Goal: Information Seeking & Learning: Learn about a topic

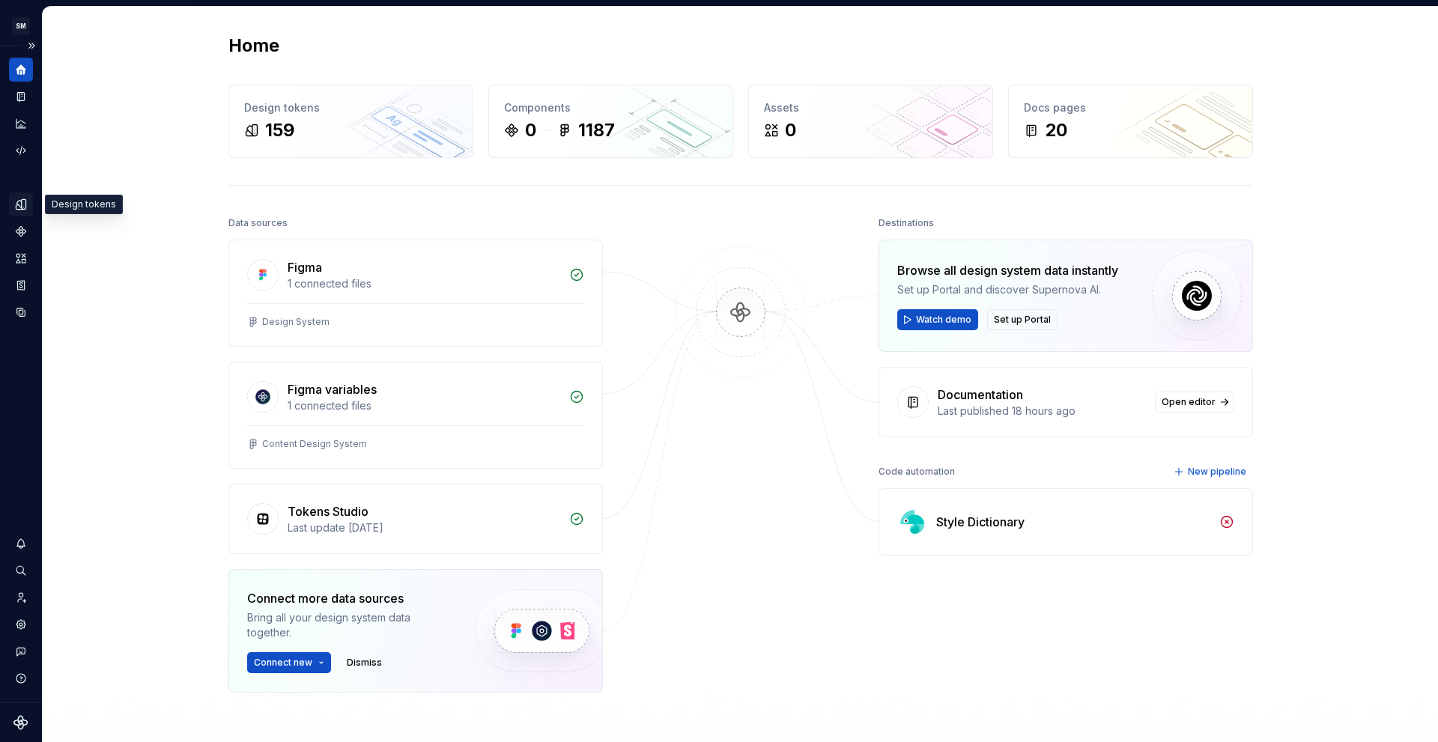
click at [19, 210] on icon "Design tokens" at bounding box center [20, 204] width 13 height 13
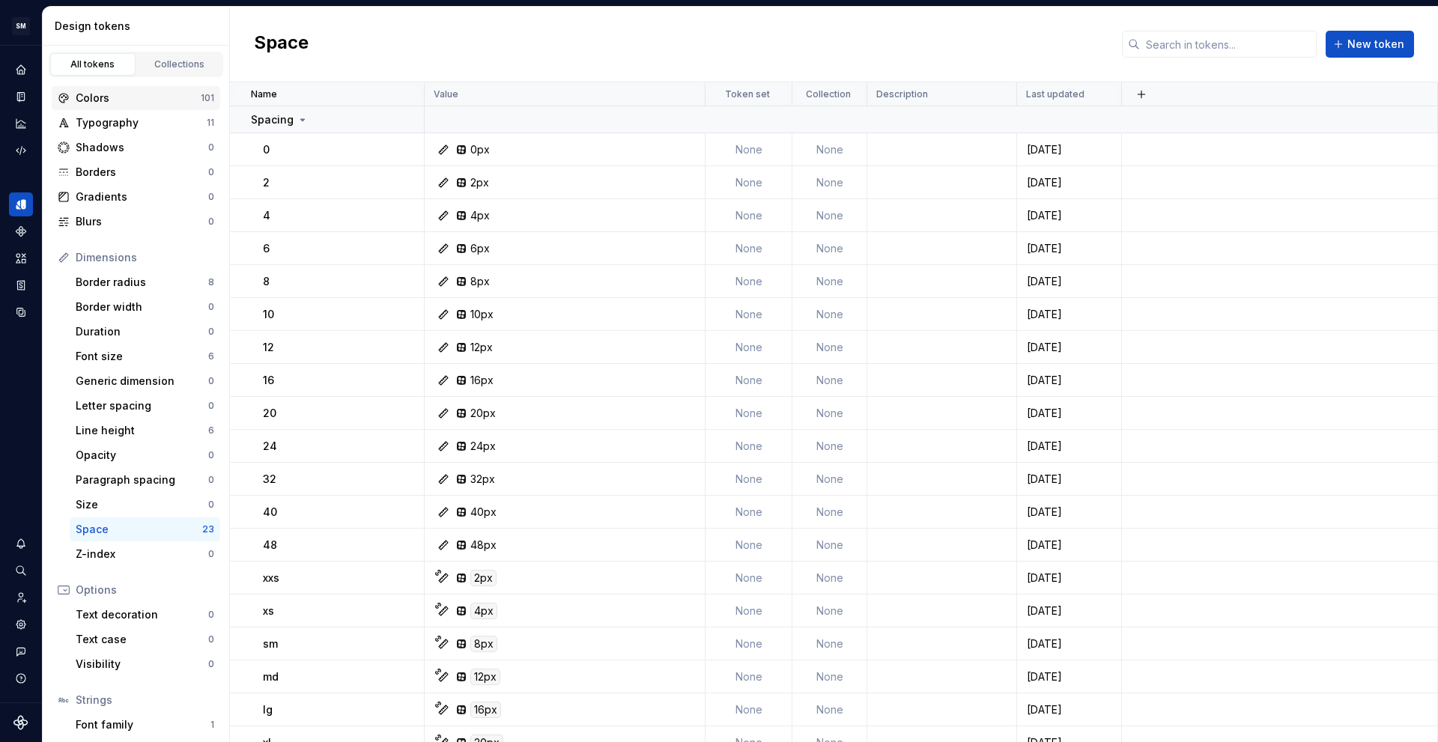
click at [113, 100] on div "Colors" at bounding box center [138, 98] width 125 height 15
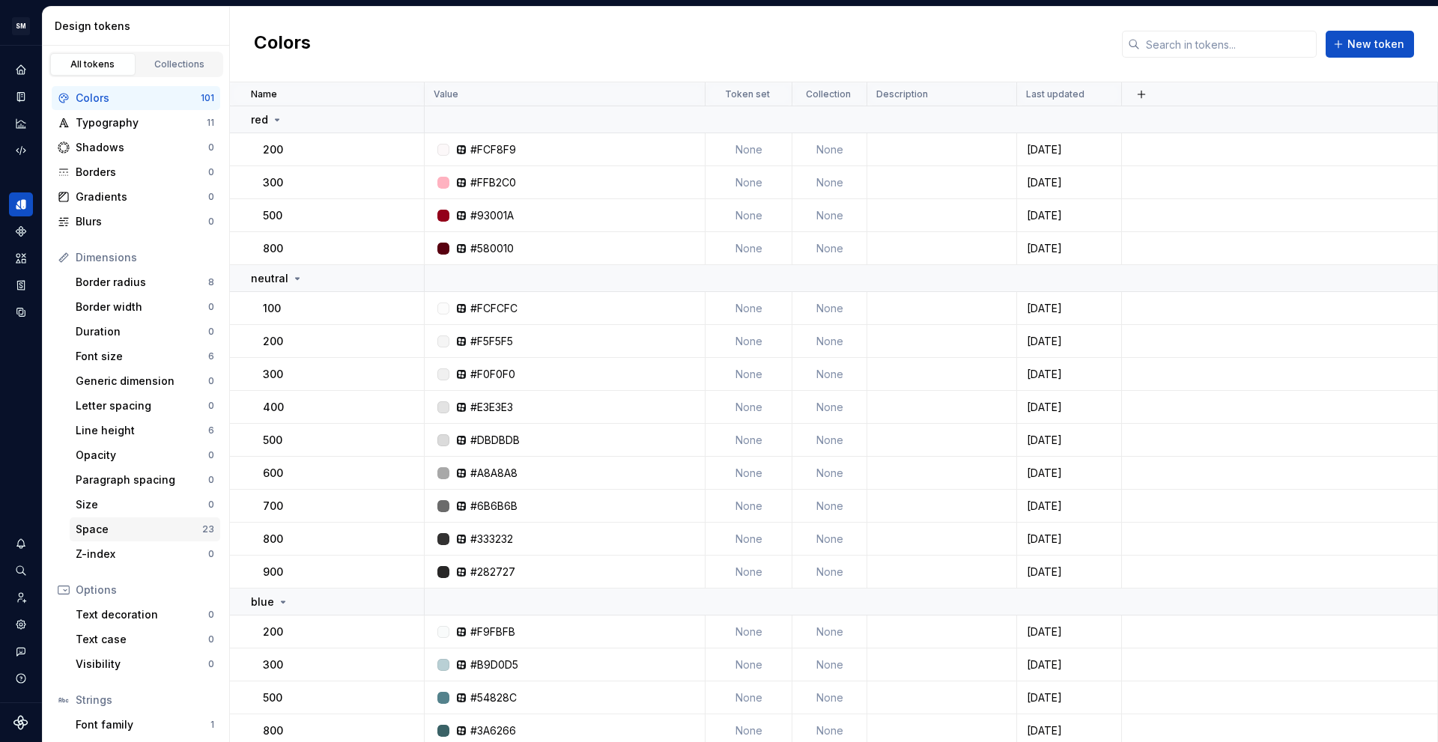
click at [145, 535] on div "Space" at bounding box center [139, 529] width 127 height 15
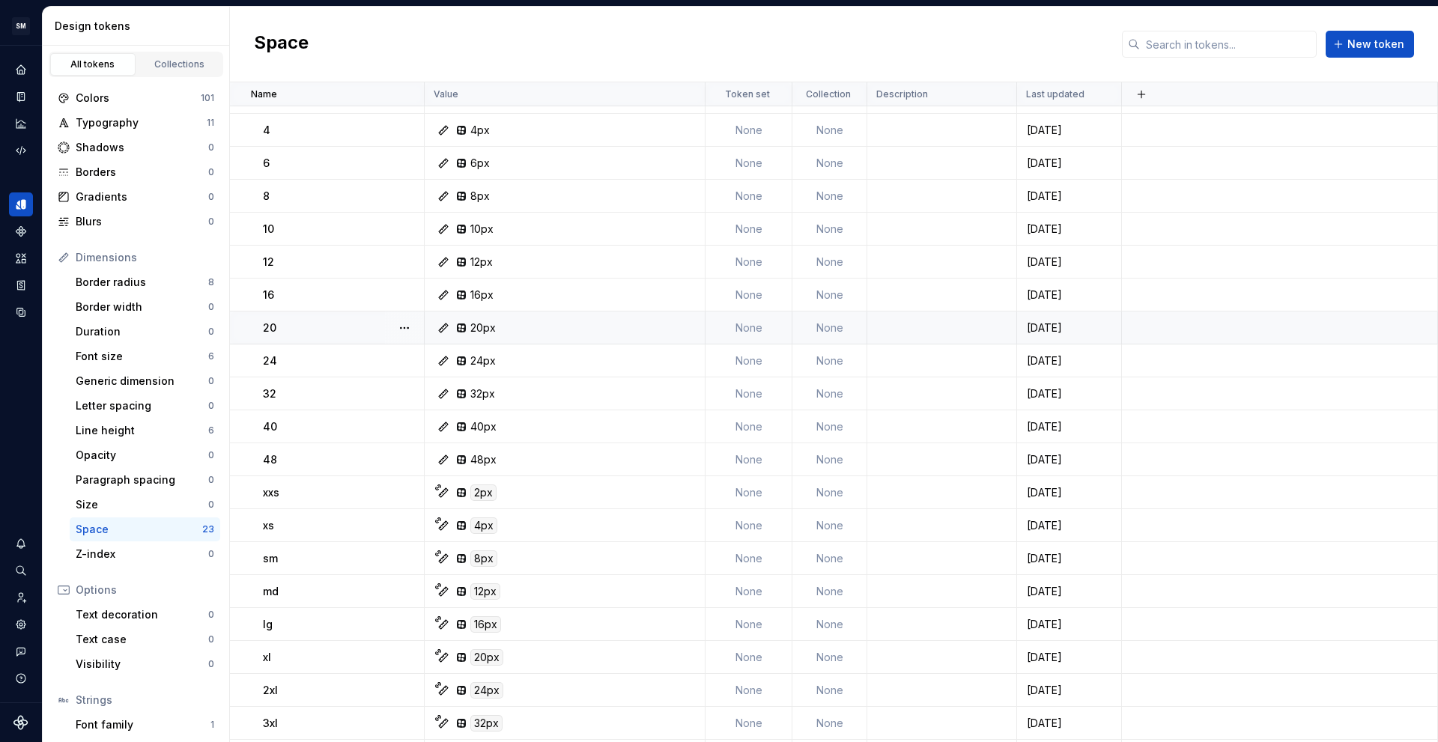
scroll to position [149, 0]
click at [124, 286] on div "Border radius" at bounding box center [142, 282] width 133 height 15
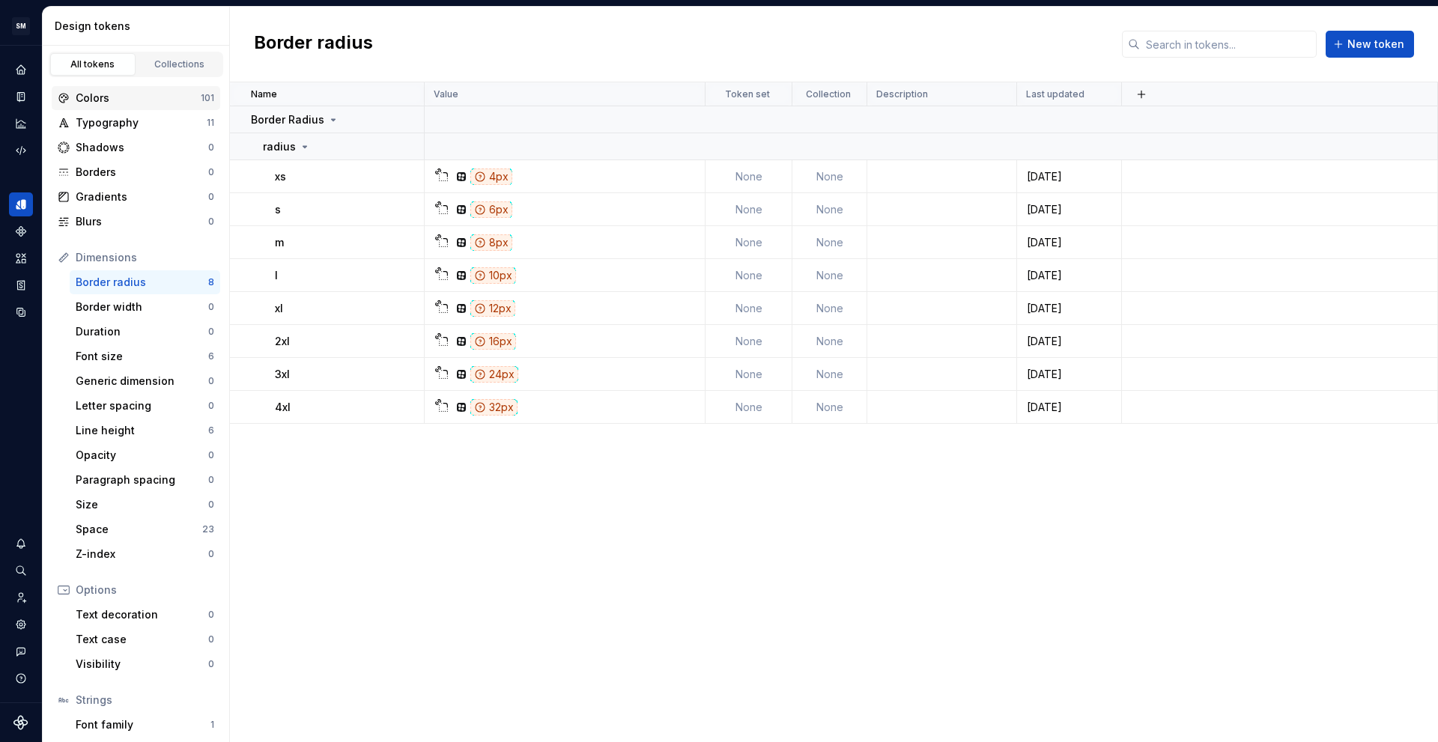
click at [116, 105] on div "Colors" at bounding box center [138, 98] width 125 height 15
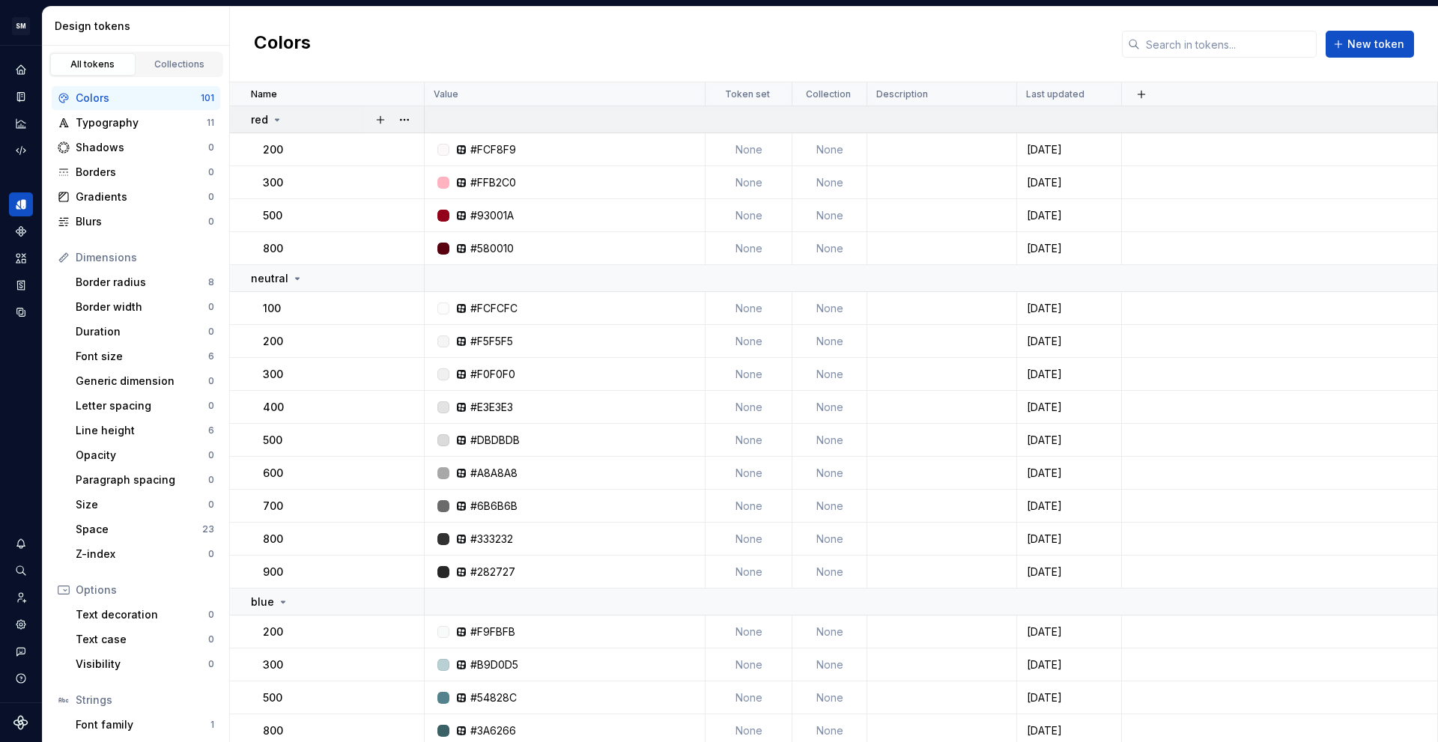
click at [315, 112] on div "red" at bounding box center [337, 119] width 172 height 15
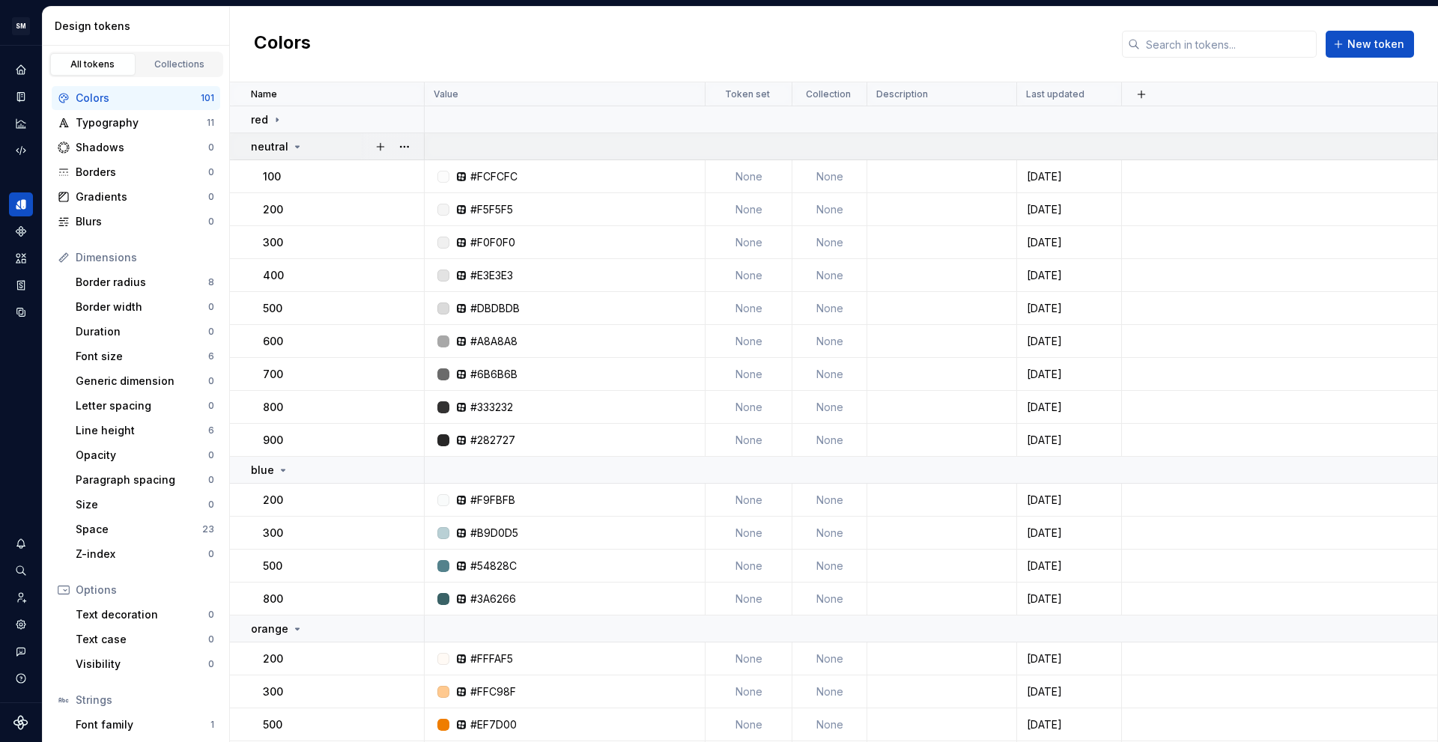
click at [311, 148] on div "neutral" at bounding box center [337, 146] width 172 height 15
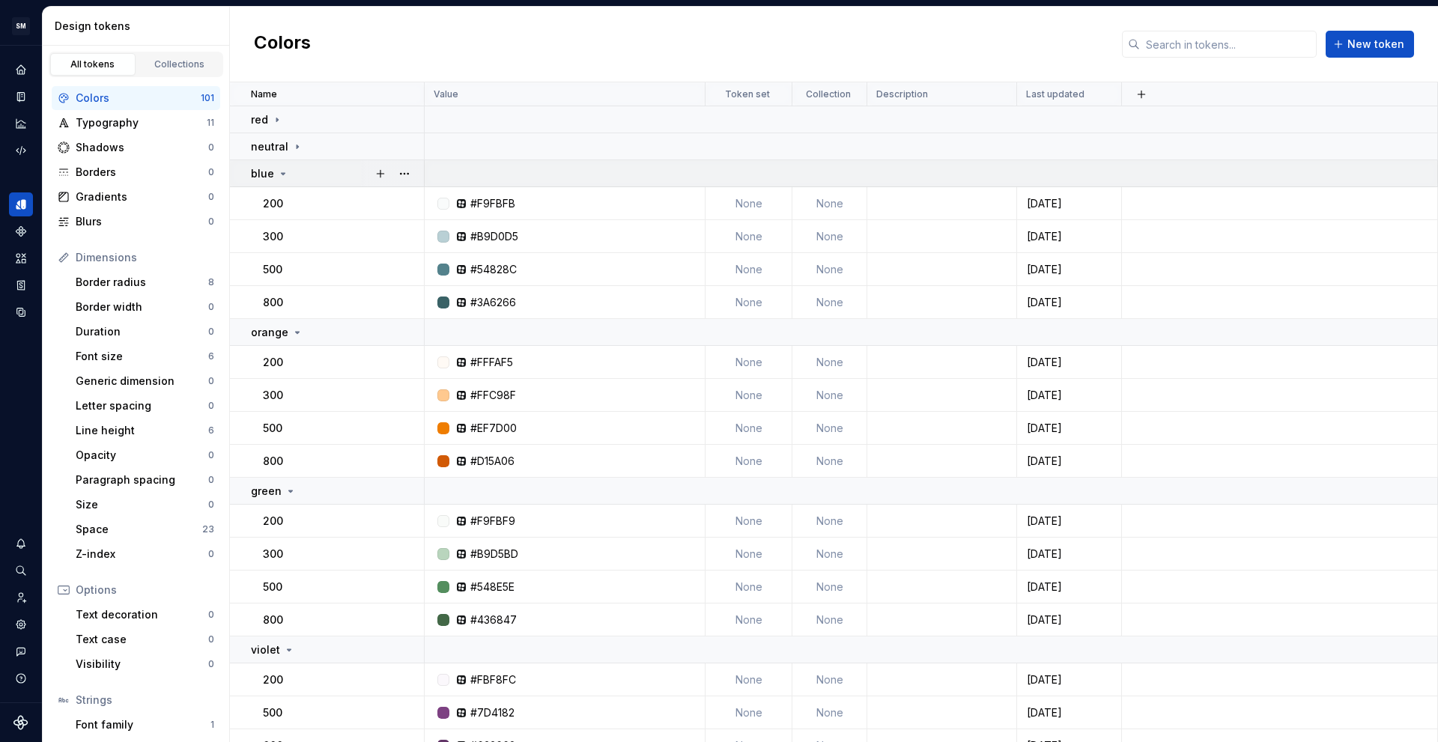
click at [313, 176] on div "blue" at bounding box center [337, 173] width 172 height 15
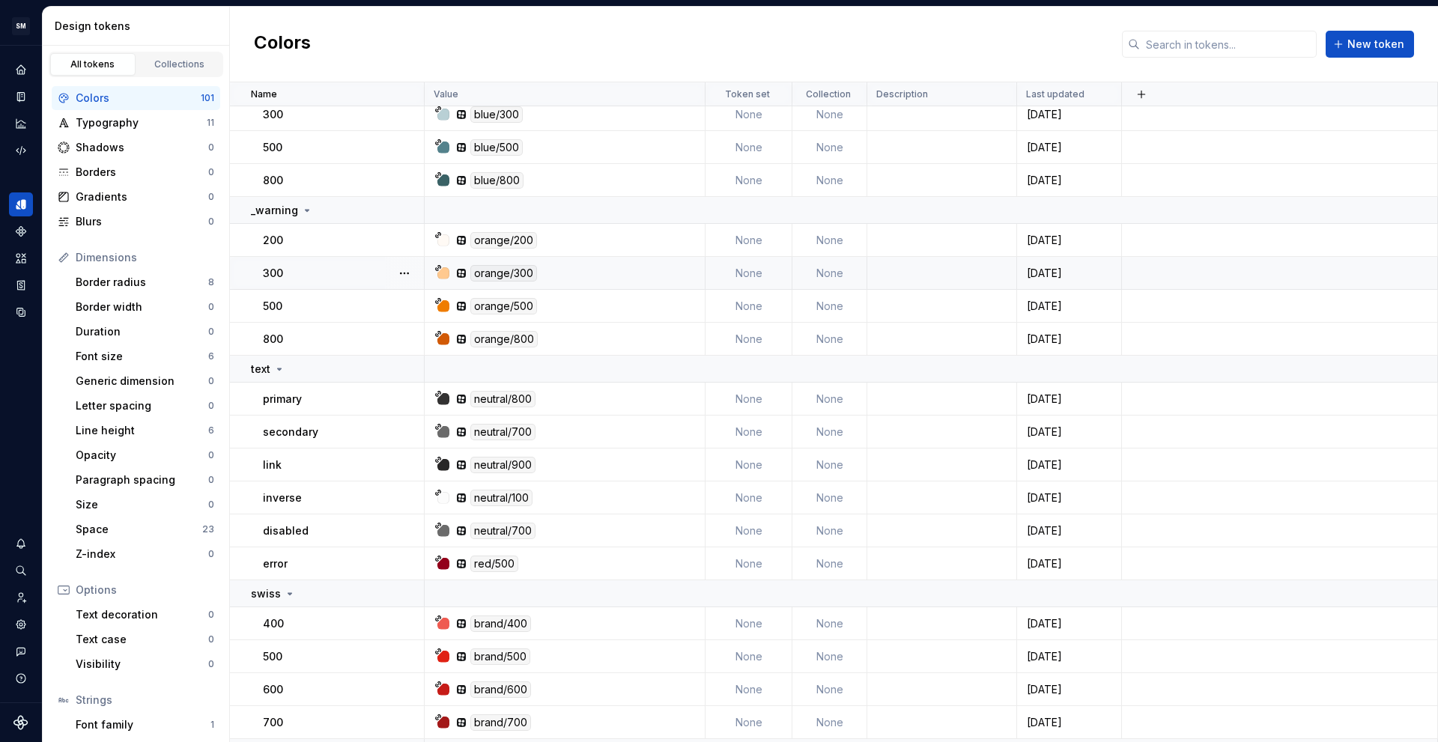
scroll to position [1123, 0]
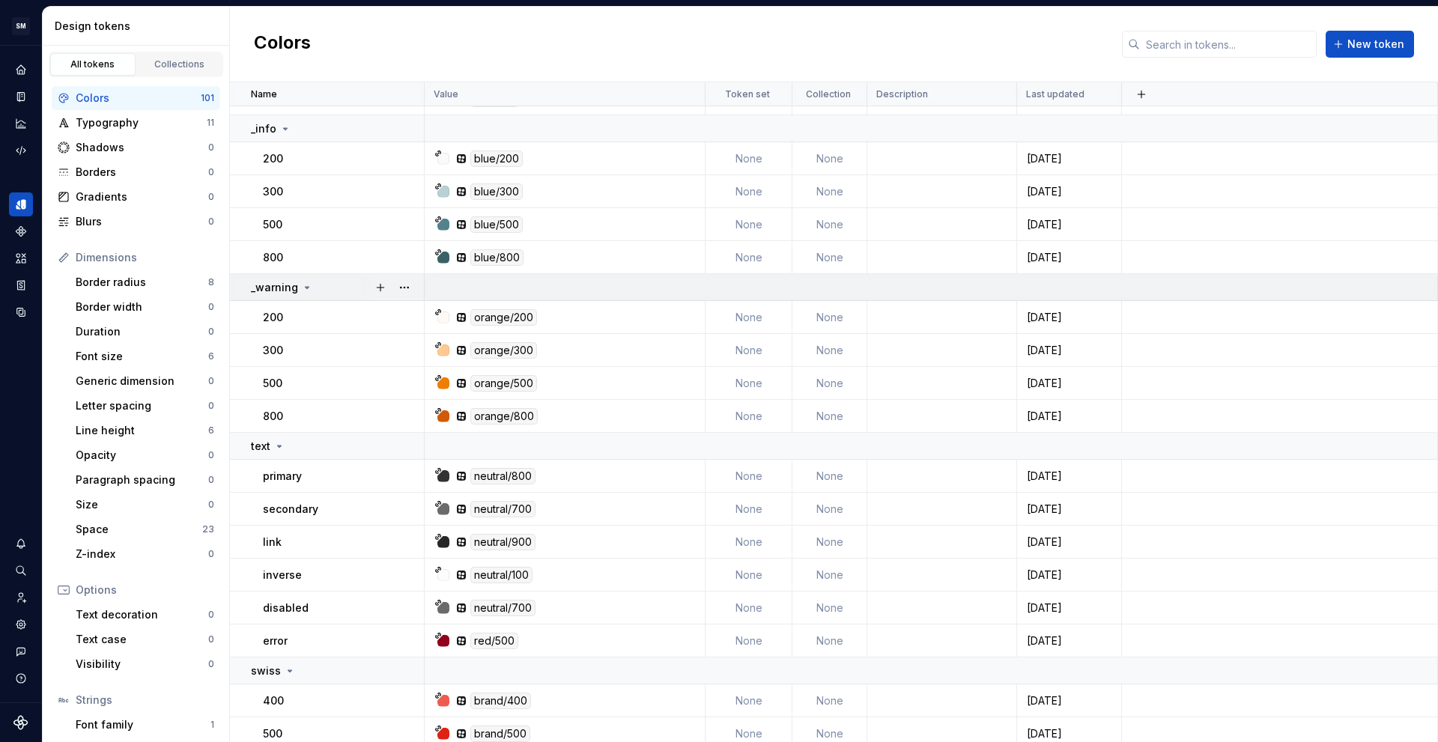
click at [325, 290] on div "_warning" at bounding box center [337, 287] width 172 height 15
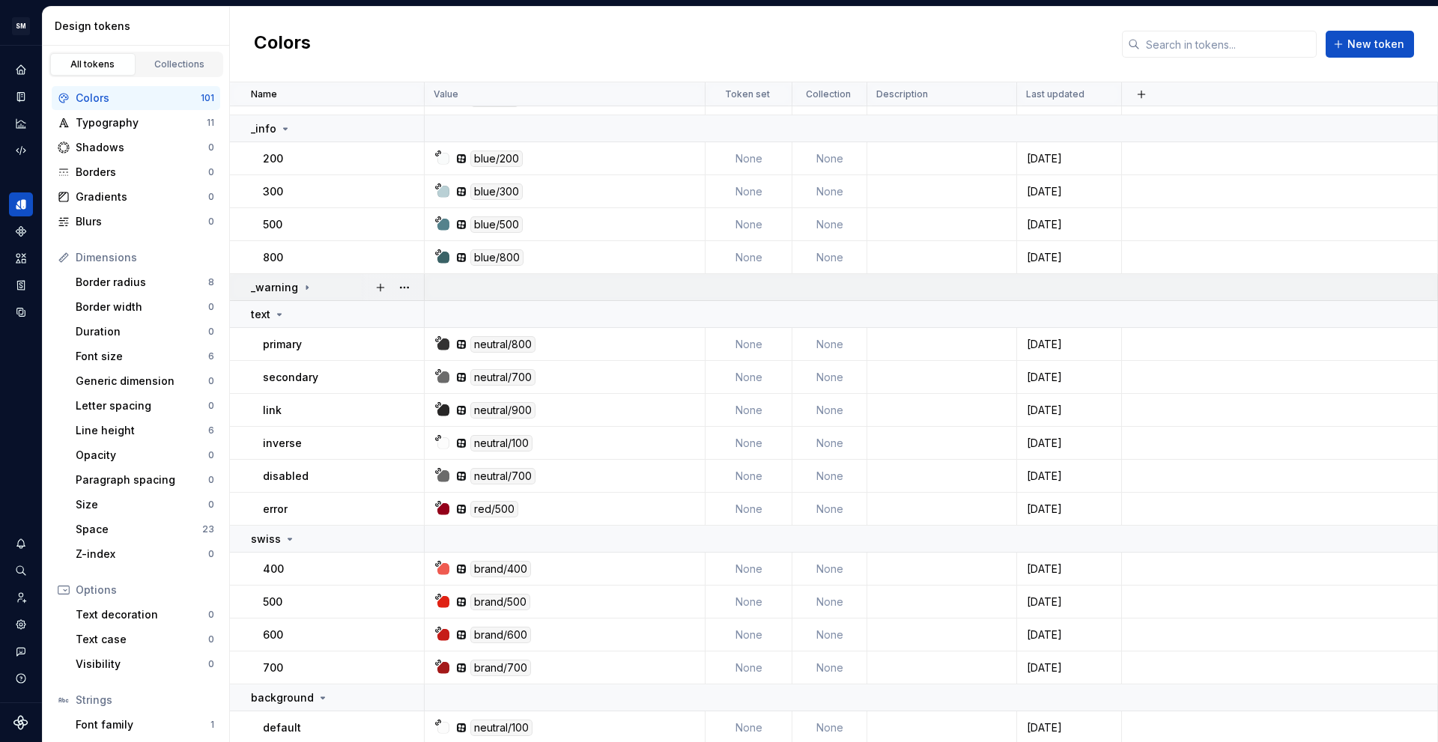
click at [325, 291] on div "_warning" at bounding box center [337, 287] width 172 height 15
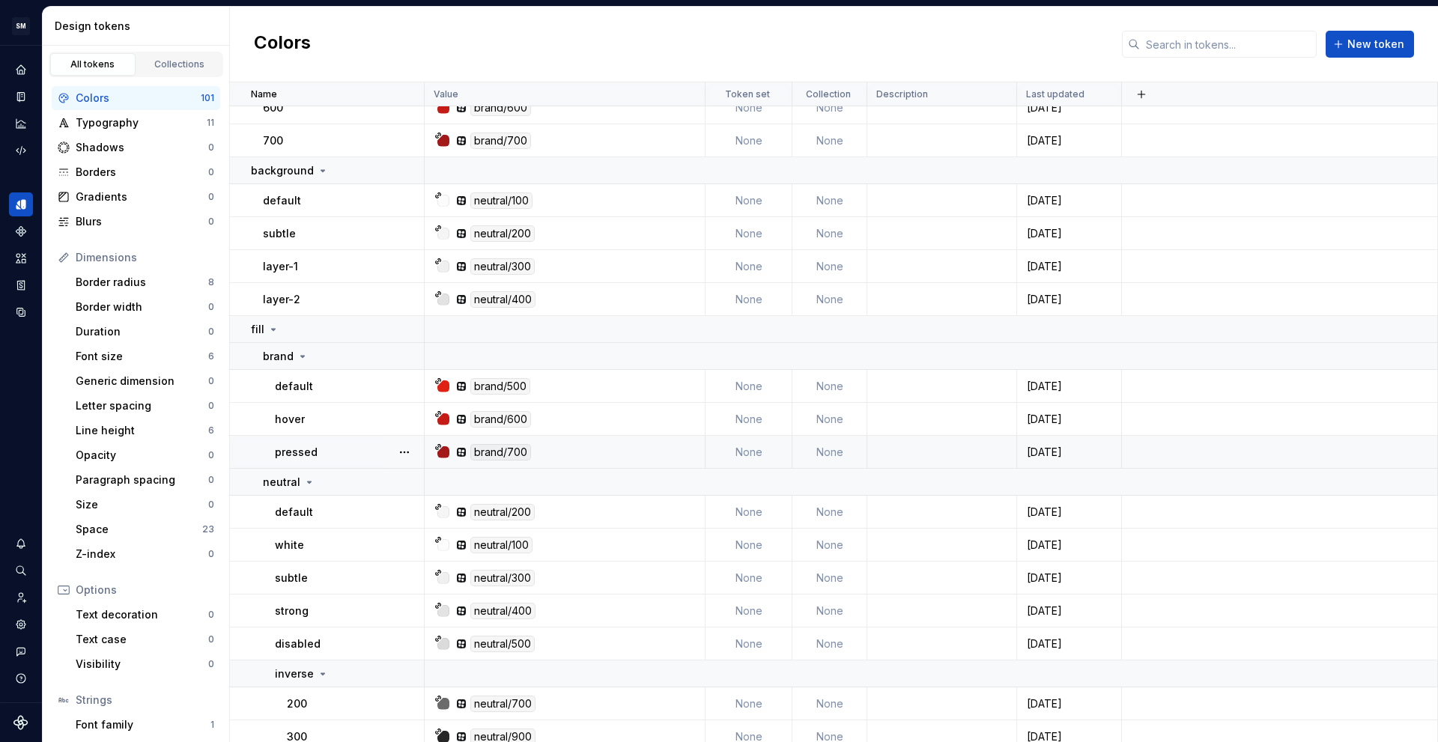
scroll to position [1798, 0]
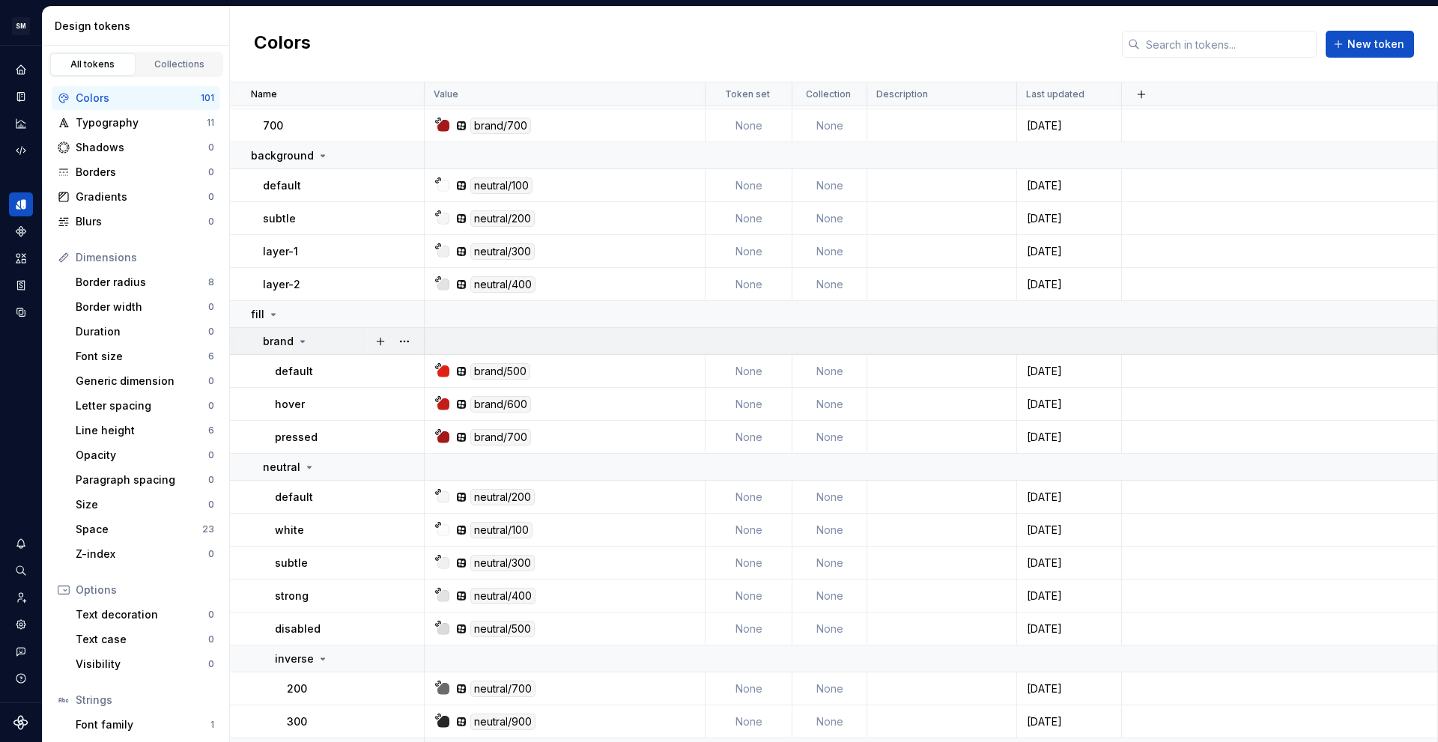
click at [323, 346] on div "brand" at bounding box center [343, 341] width 160 height 15
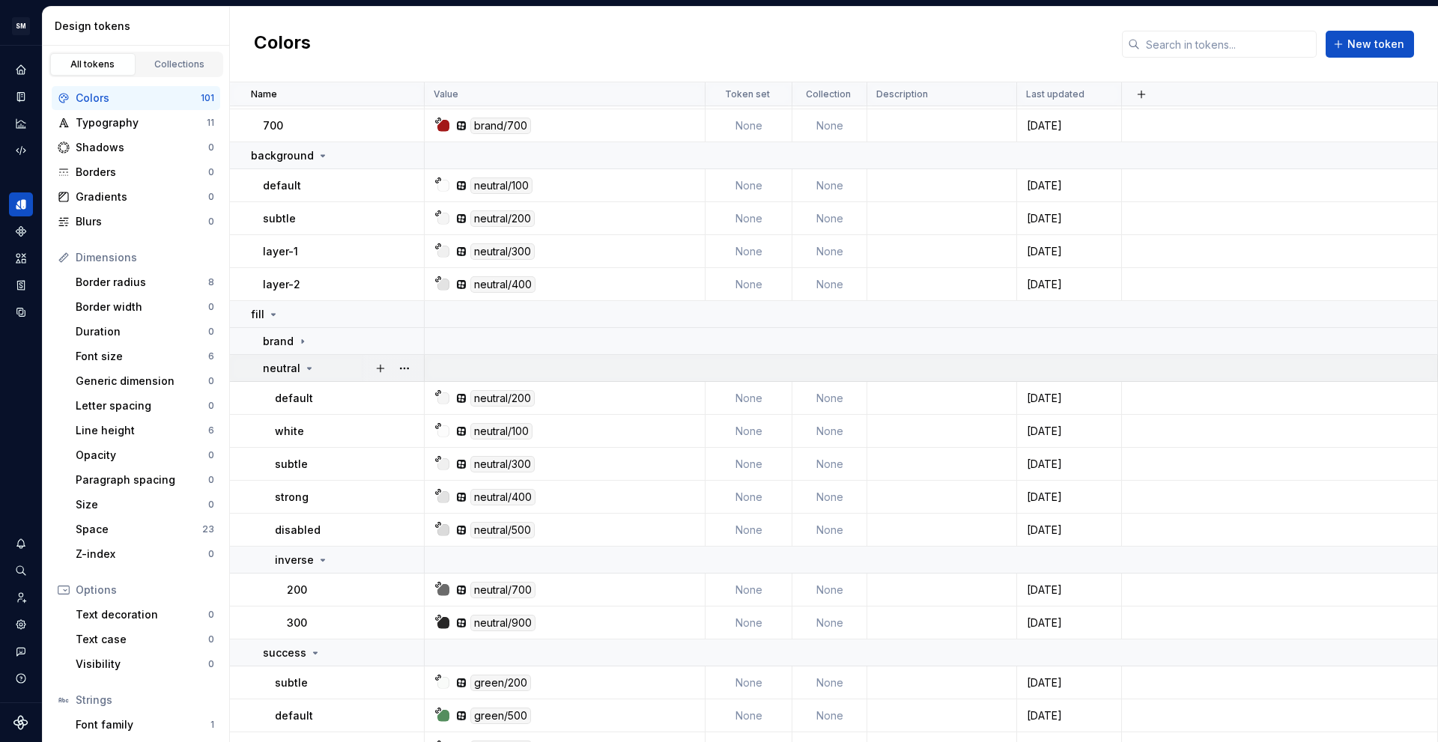
click at [332, 371] on div "neutral" at bounding box center [343, 368] width 160 height 15
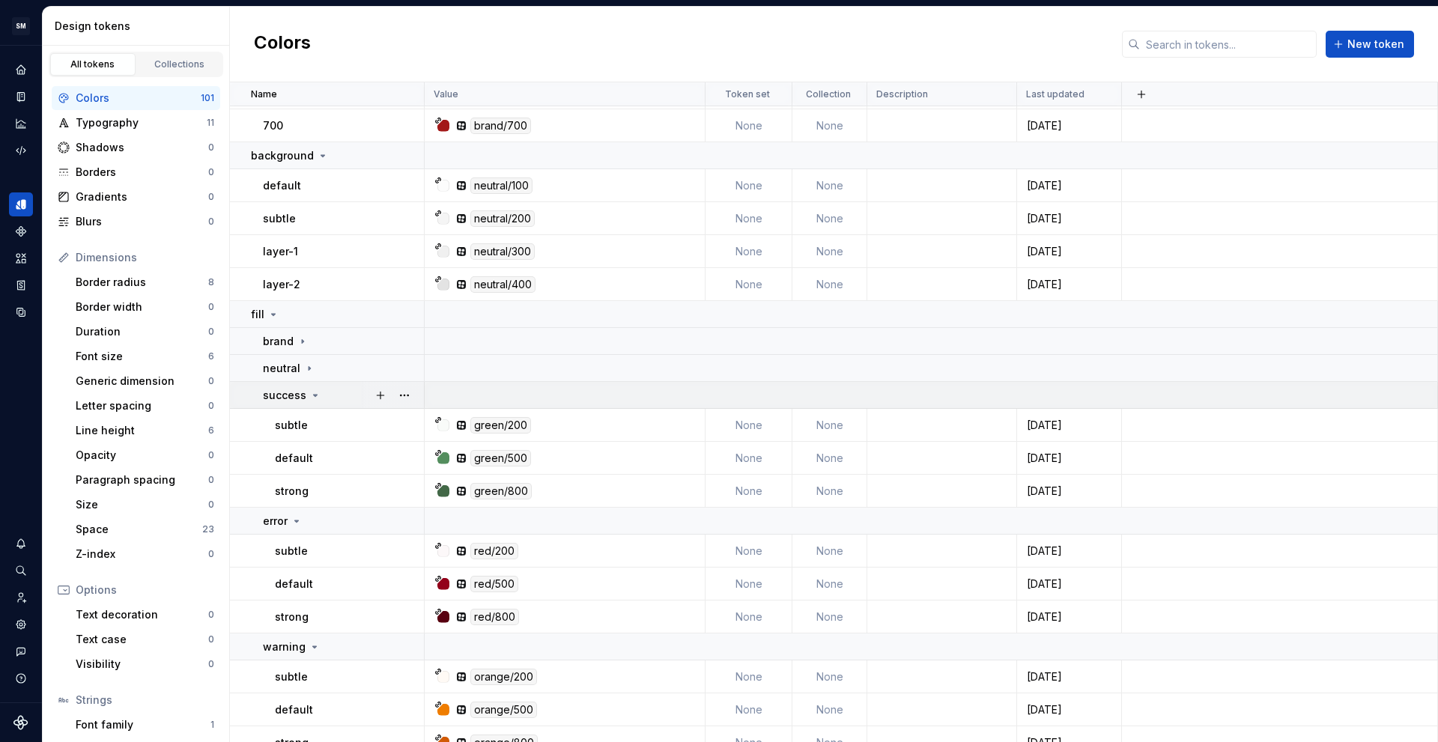
click at [332, 395] on div "success" at bounding box center [343, 395] width 160 height 15
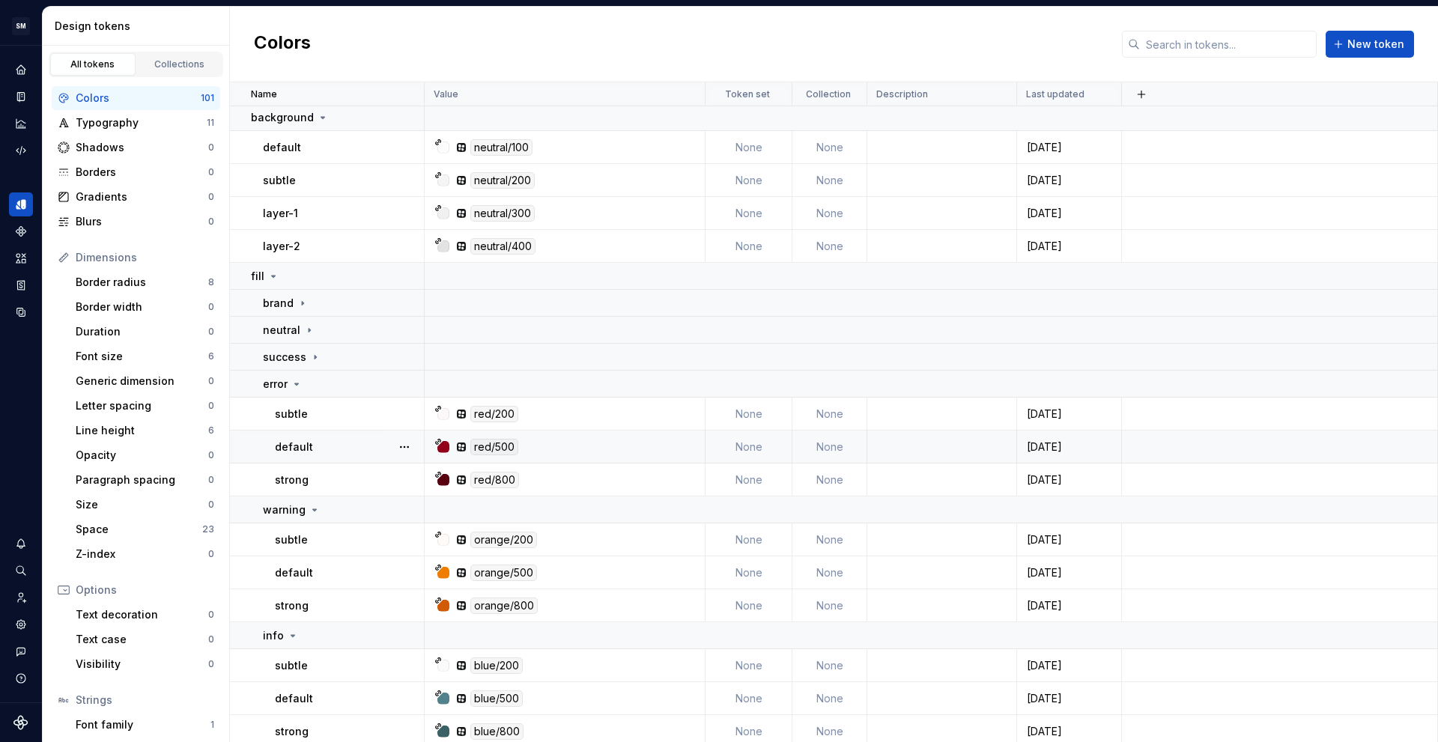
scroll to position [1872, 0]
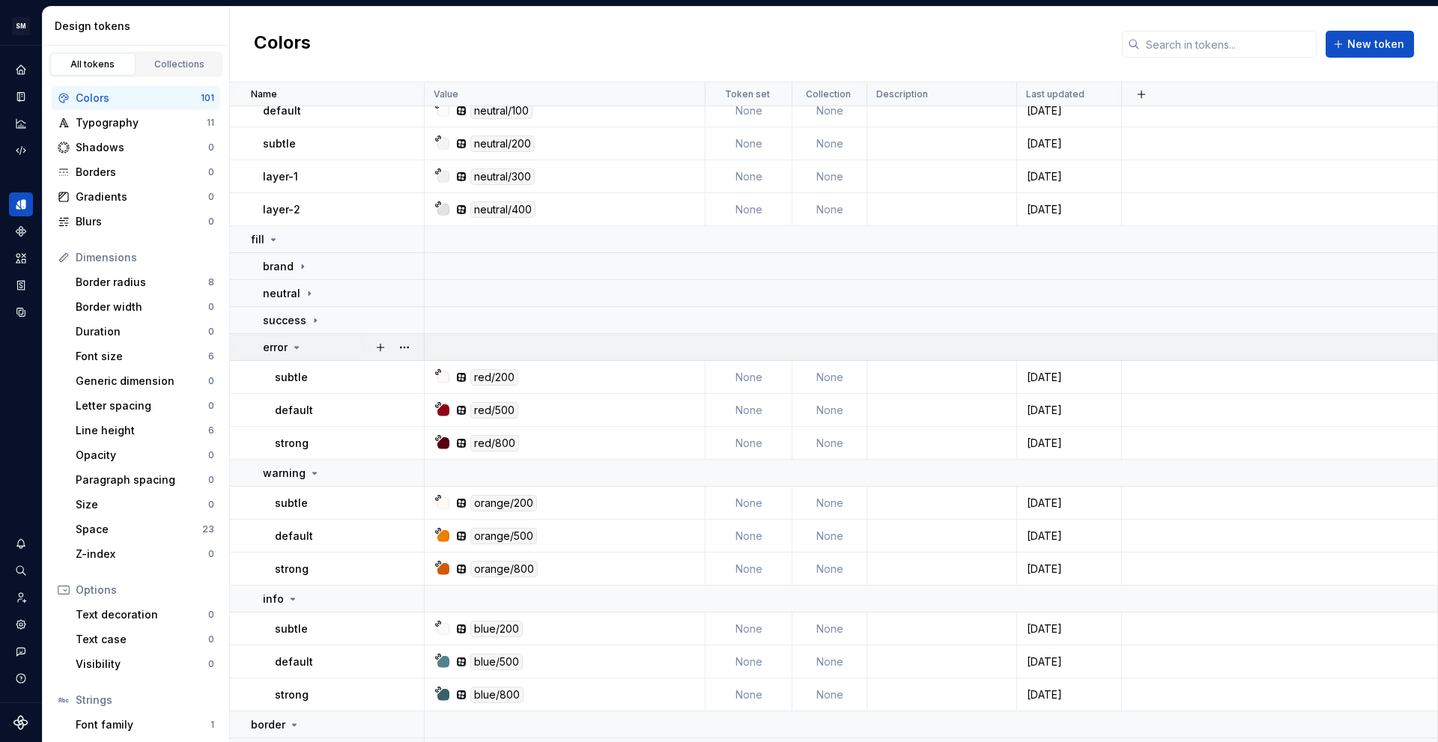
click at [330, 352] on div "error" at bounding box center [343, 347] width 160 height 15
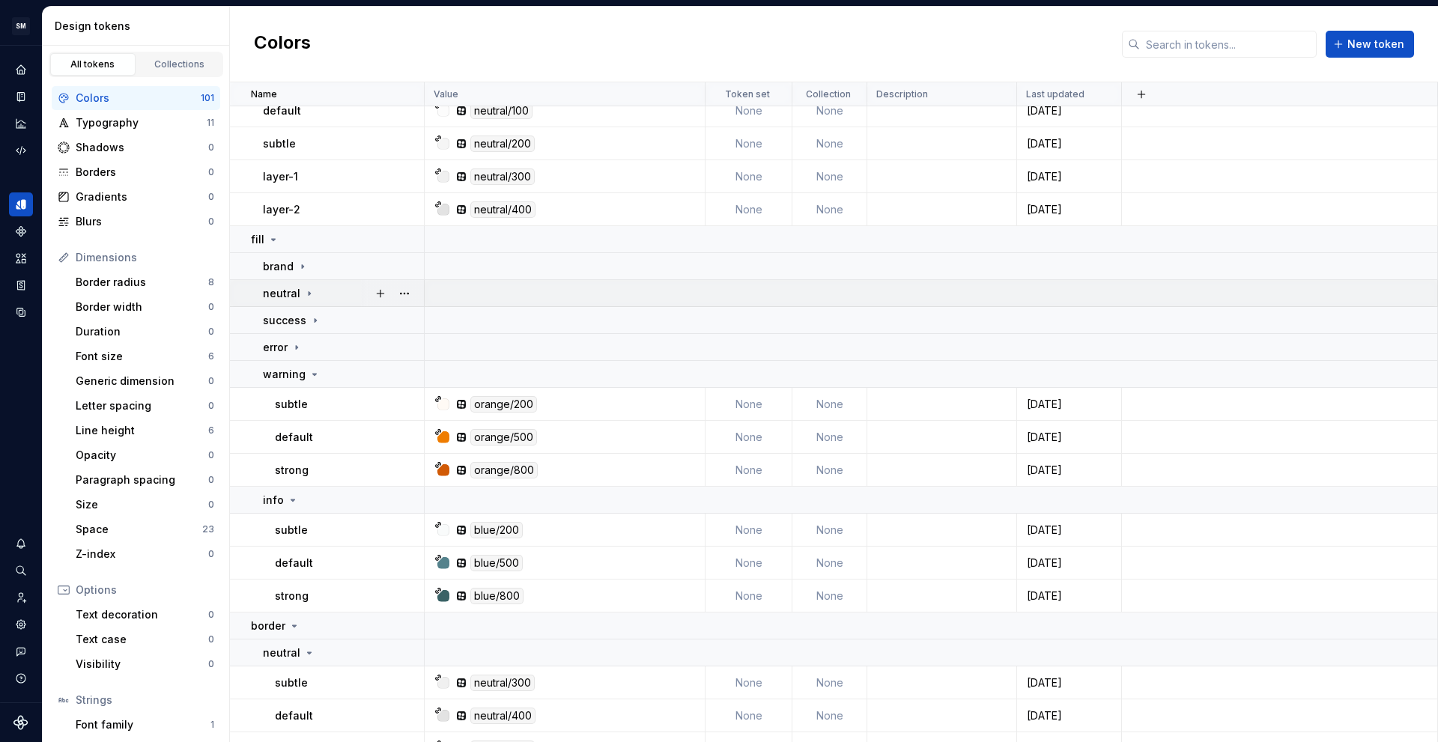
click at [333, 297] on div "neutral" at bounding box center [343, 293] width 160 height 15
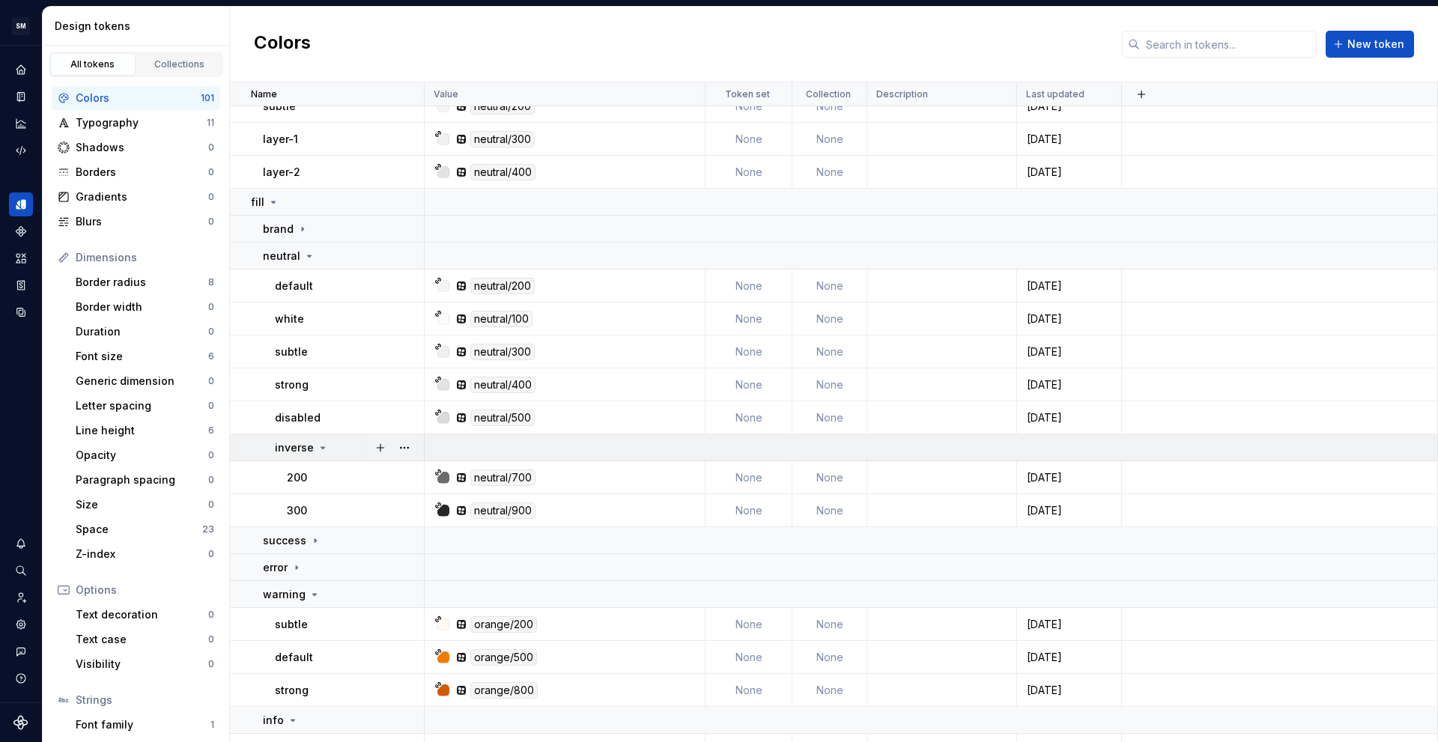
scroll to position [1947, 0]
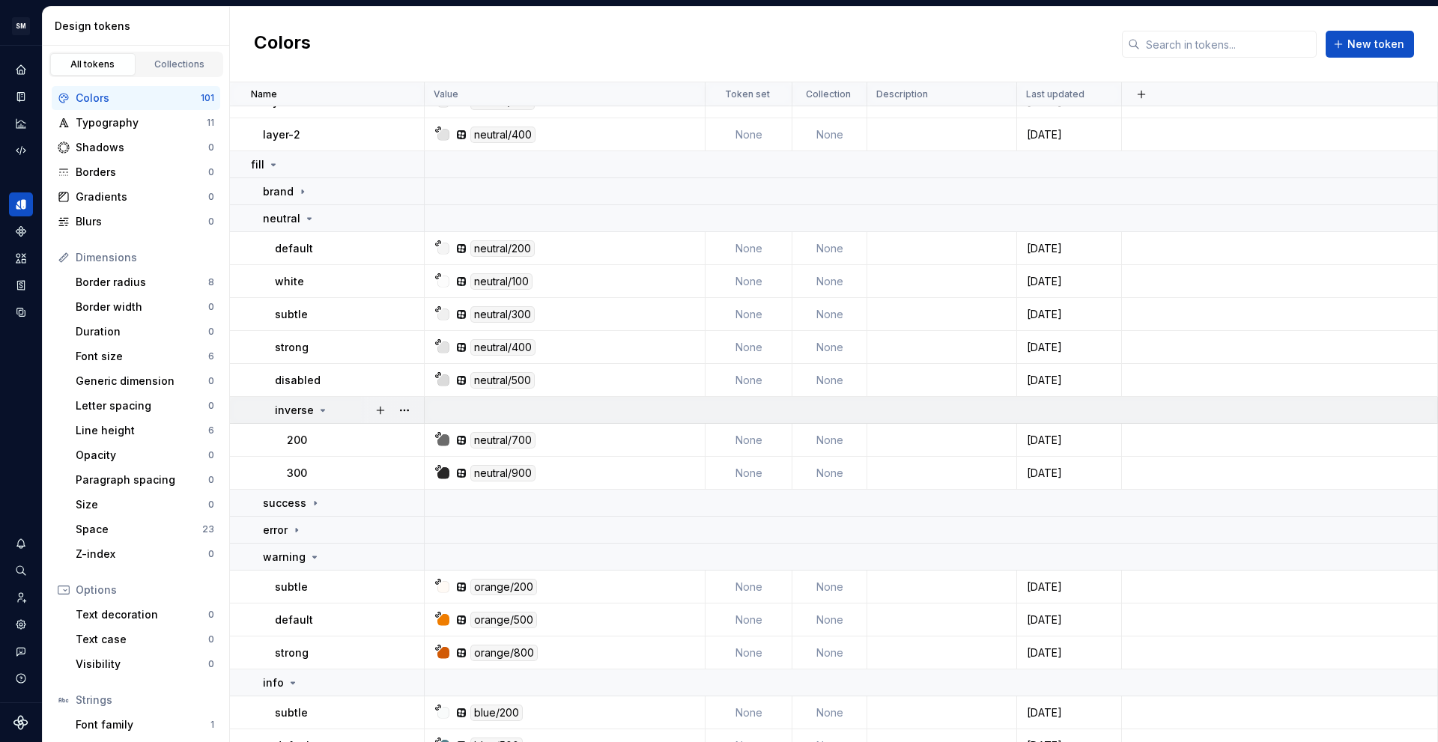
click at [345, 413] on div "inverse" at bounding box center [349, 410] width 148 height 15
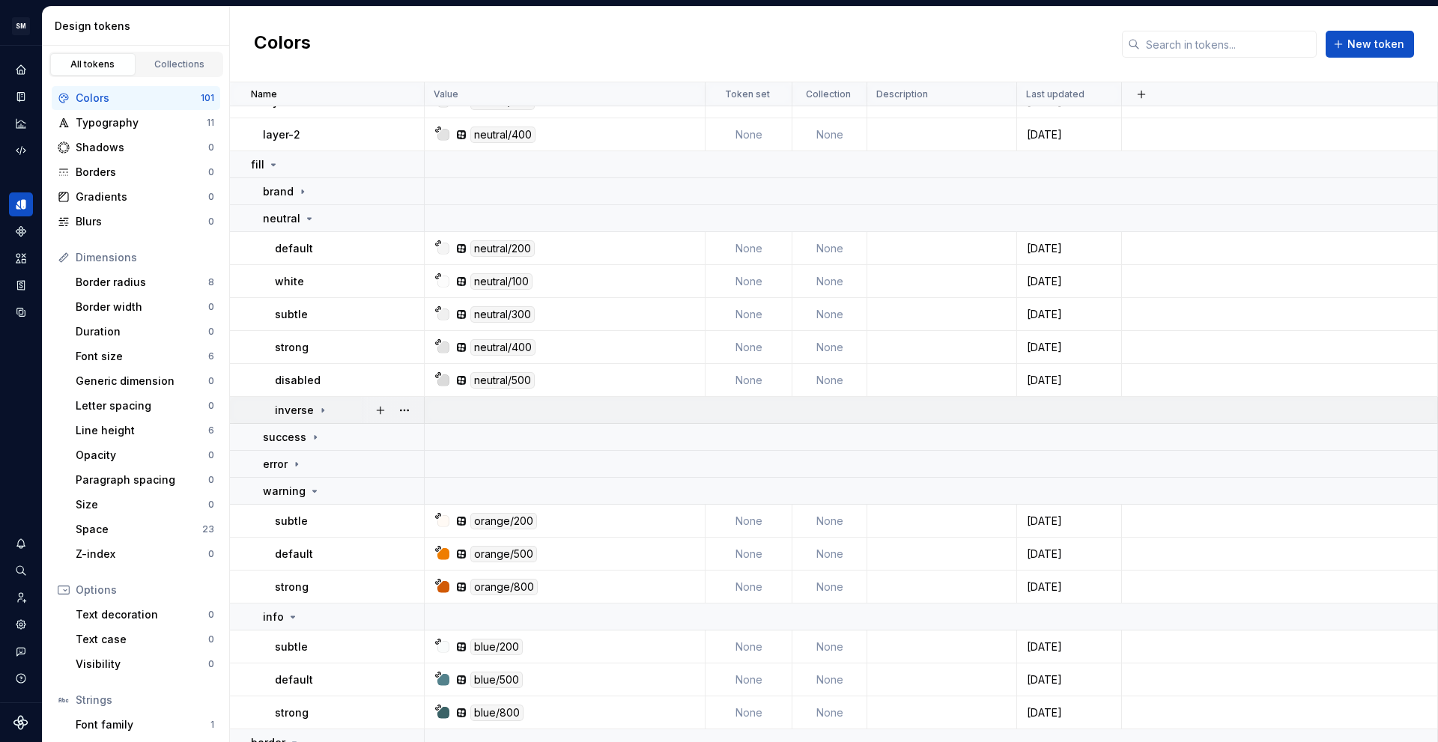
click at [345, 413] on div "inverse" at bounding box center [349, 410] width 148 height 15
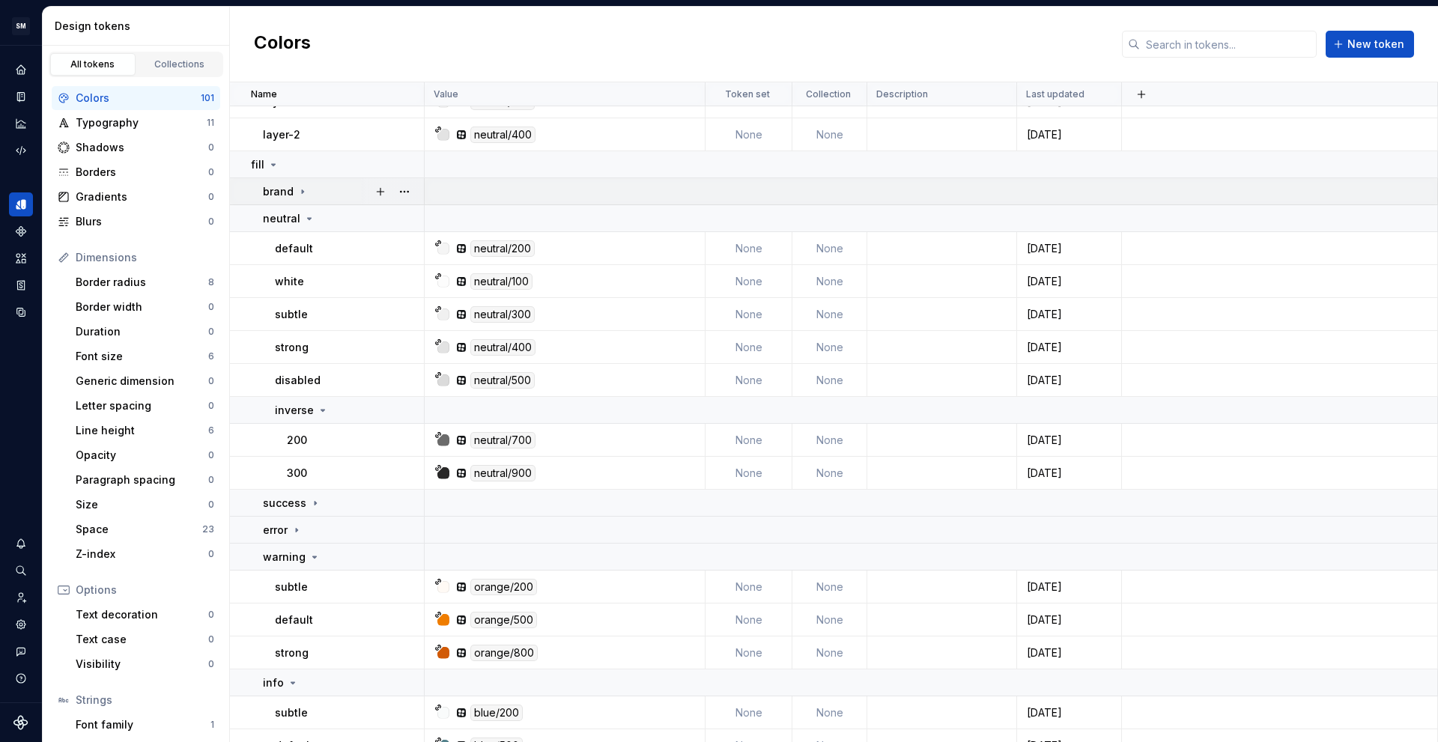
click at [333, 190] on div "brand" at bounding box center [343, 191] width 160 height 15
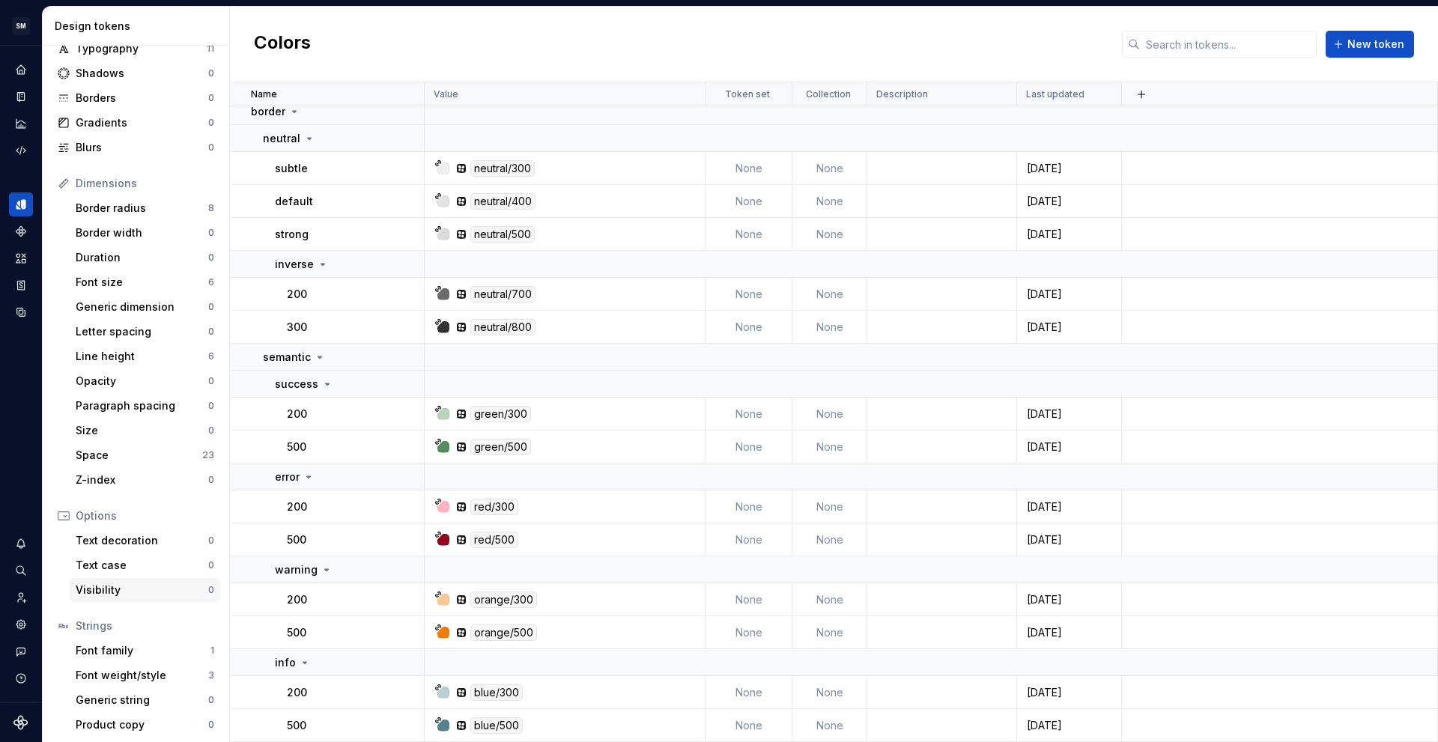
scroll to position [78, 0]
click at [130, 674] on div "Font weight/style" at bounding box center [142, 671] width 133 height 15
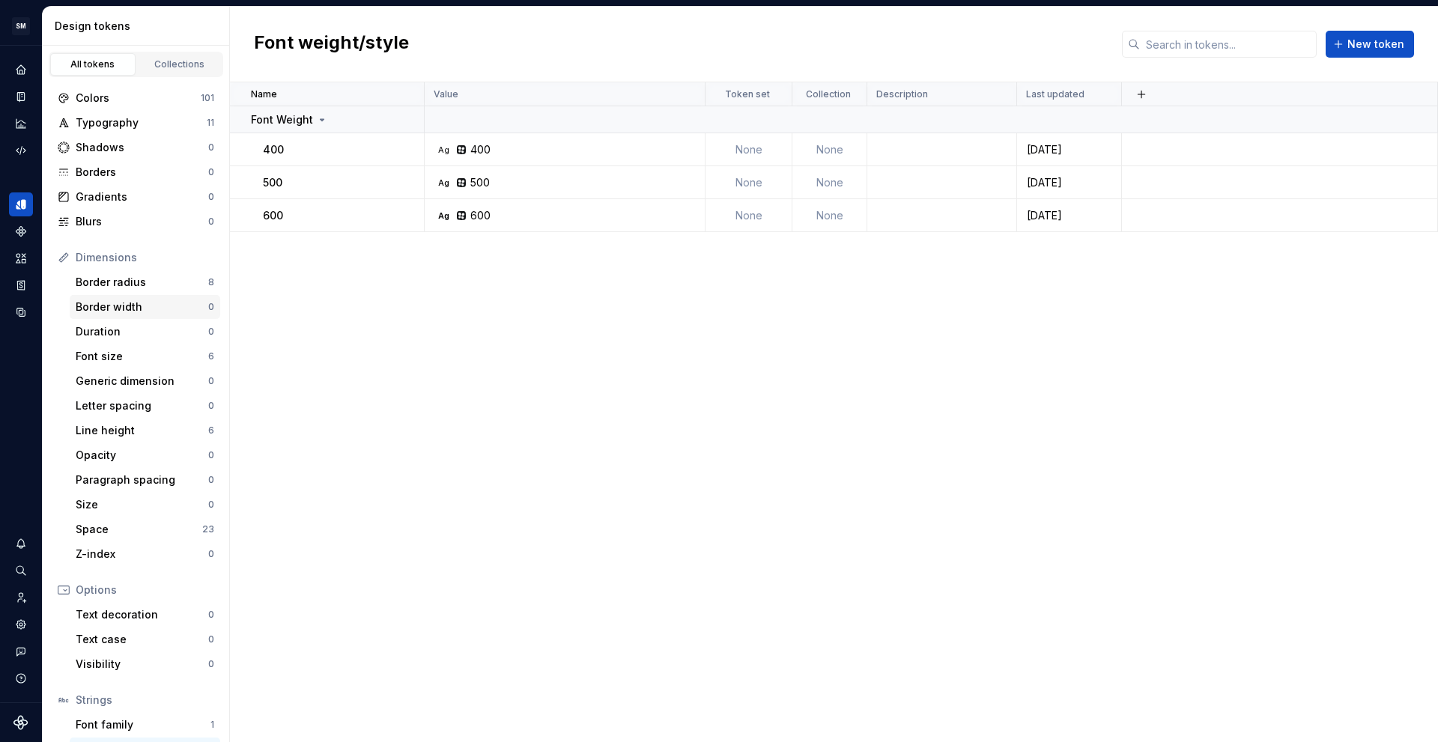
click at [136, 296] on div "Border width 0" at bounding box center [145, 307] width 151 height 24
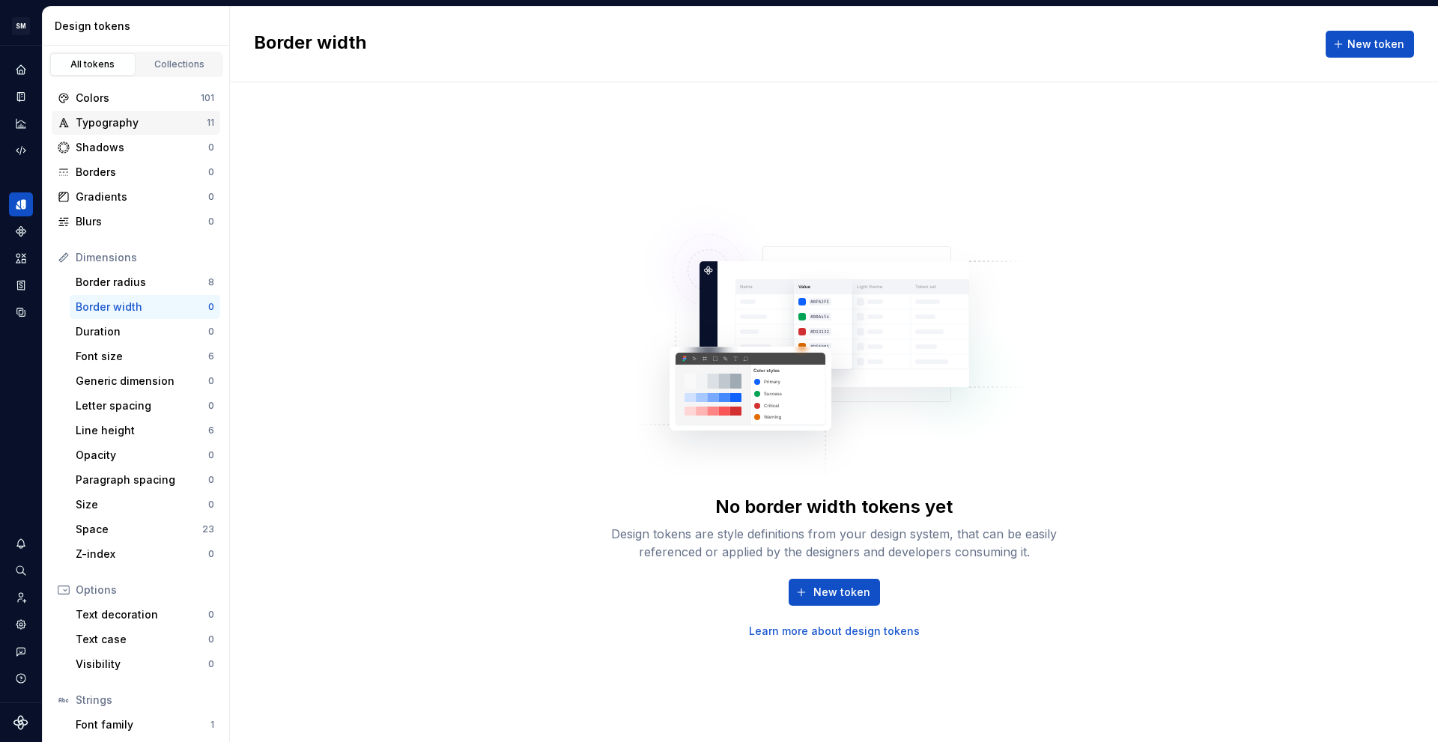
click at [127, 118] on div "Typography" at bounding box center [141, 122] width 131 height 15
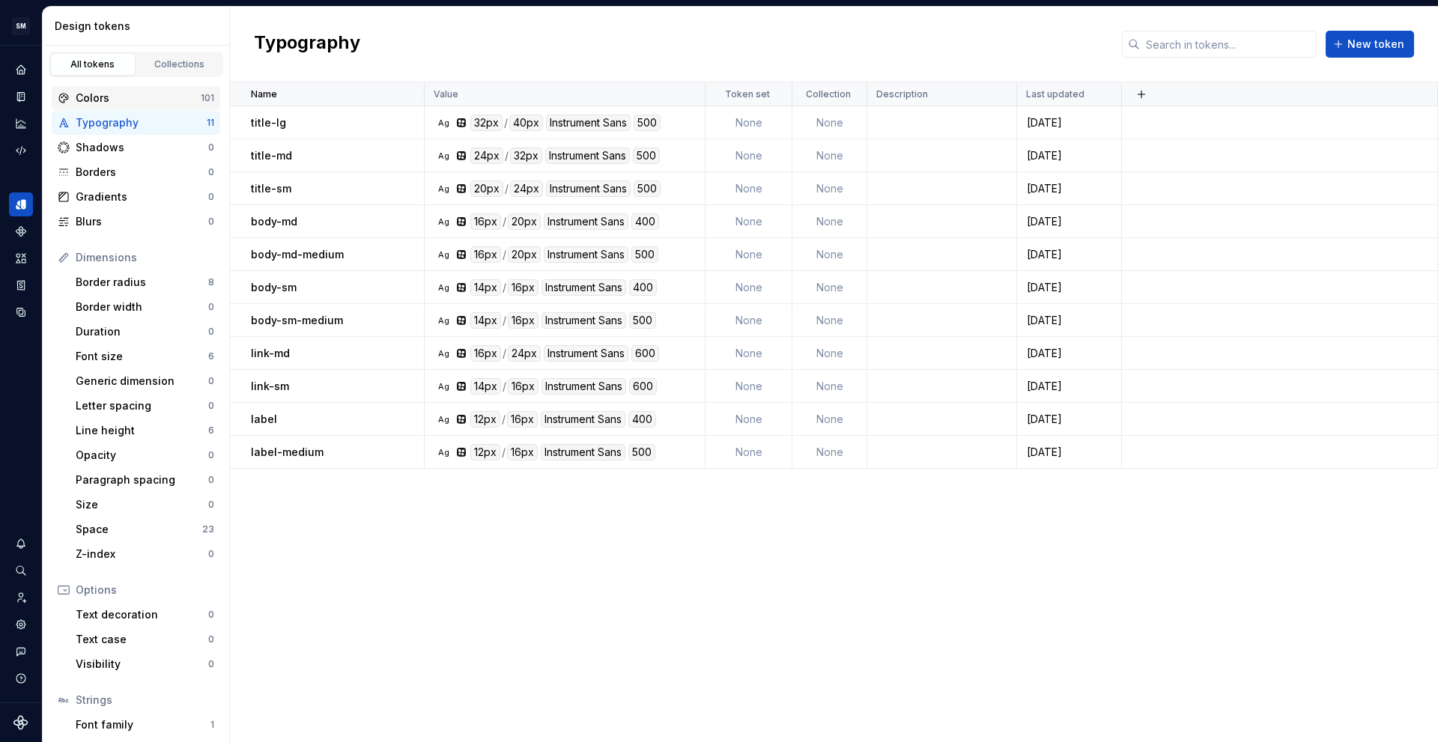
click at [133, 101] on div "Colors" at bounding box center [138, 98] width 125 height 15
